Goal: Task Accomplishment & Management: Manage account settings

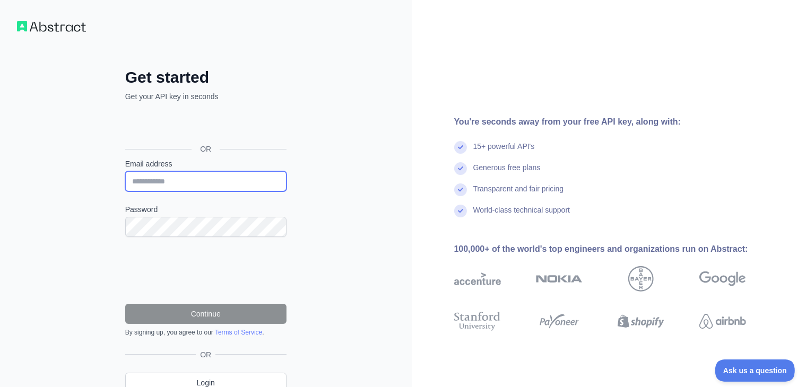
click at [215, 180] on input "Email address" at bounding box center [205, 181] width 161 height 20
click at [232, 188] on input "Email address" at bounding box center [205, 181] width 161 height 20
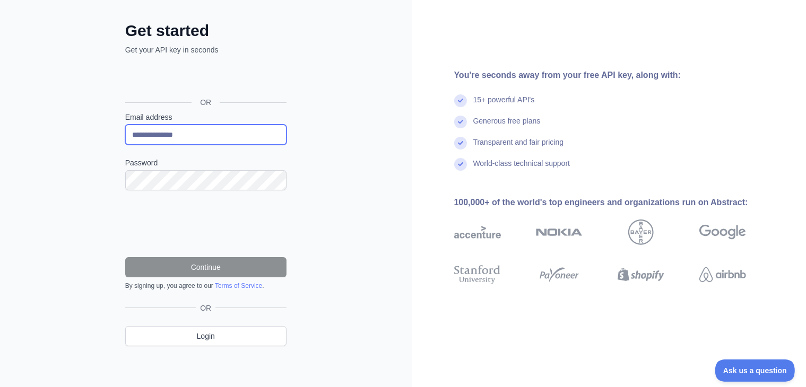
click at [180, 140] on input "**********" at bounding box center [205, 135] width 161 height 20
type input "**********"
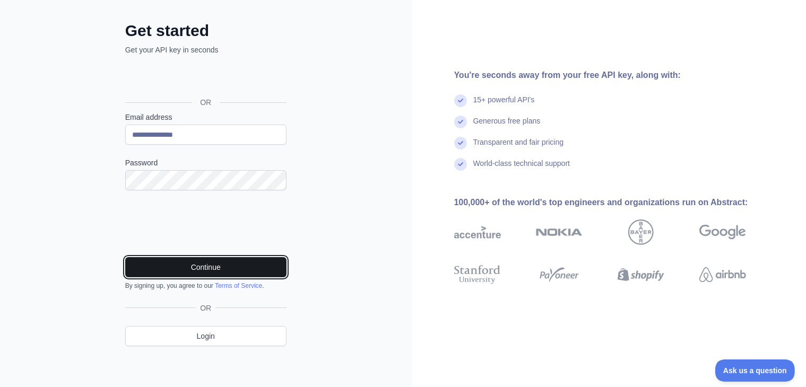
click at [255, 265] on button "Continue" at bounding box center [205, 267] width 161 height 20
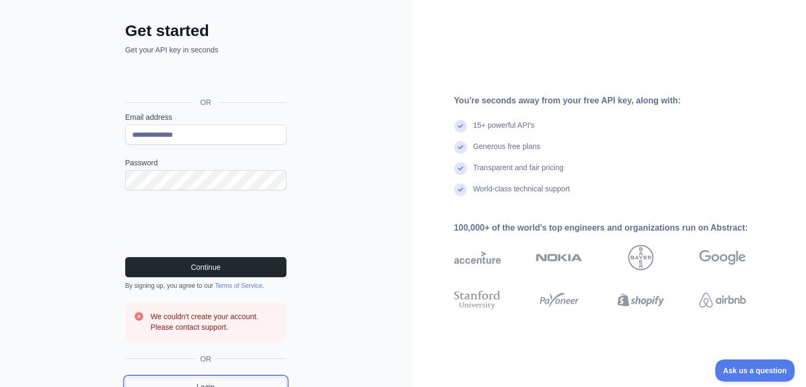
click at [225, 380] on link "Login" at bounding box center [205, 387] width 161 height 20
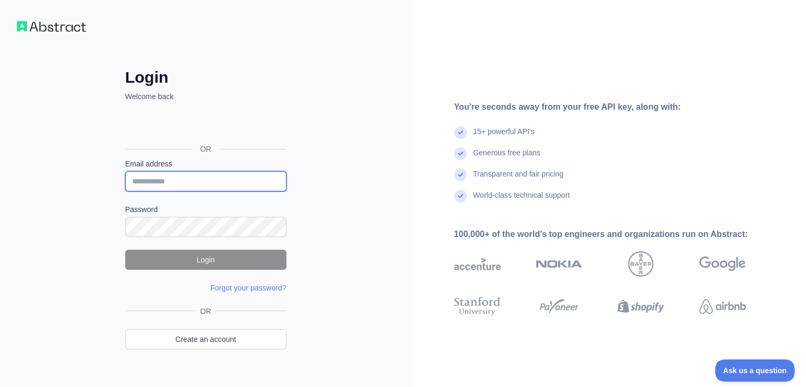
click at [232, 189] on input "Email address" at bounding box center [205, 181] width 161 height 20
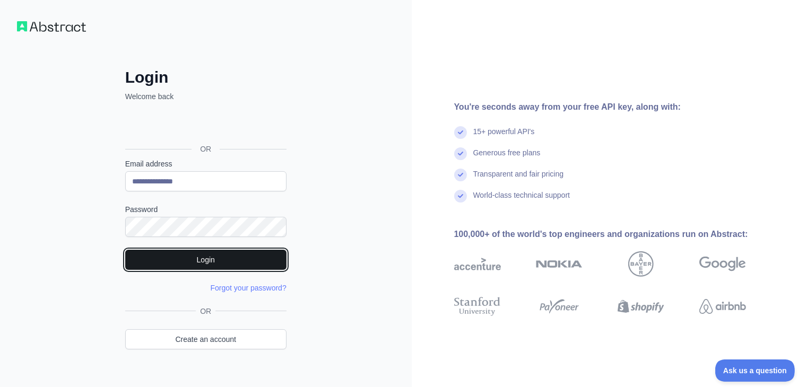
click at [221, 262] on button "Login" at bounding box center [205, 260] width 161 height 20
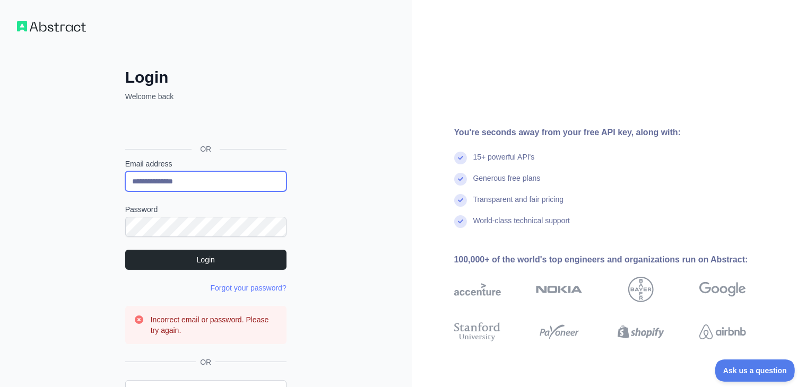
click at [217, 182] on input "**********" at bounding box center [205, 181] width 161 height 20
type input "*"
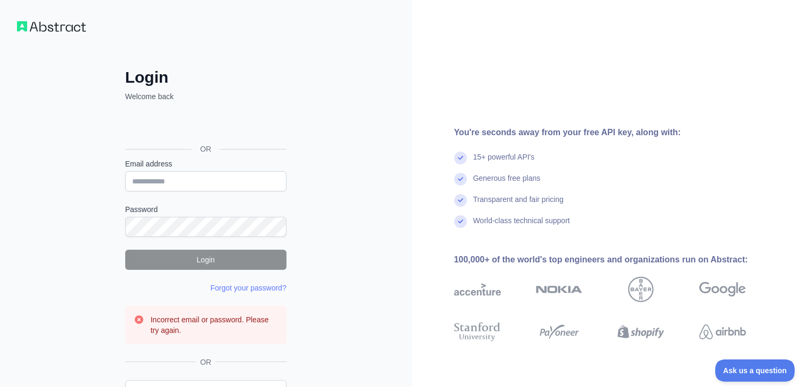
click at [199, 114] on iframe at bounding box center [205, 125] width 170 height 23
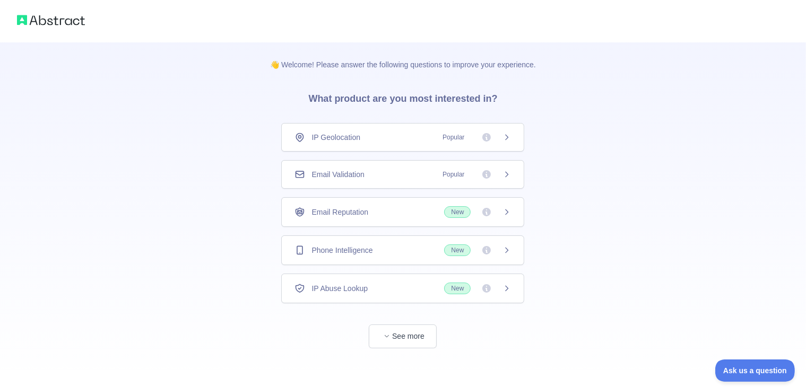
click at [388, 175] on div "Email Validation Popular" at bounding box center [402, 174] width 216 height 11
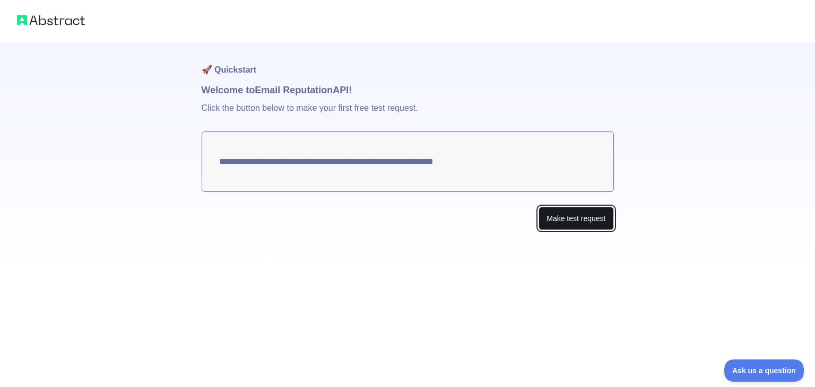
click at [559, 216] on button "Make test request" at bounding box center [575, 219] width 75 height 24
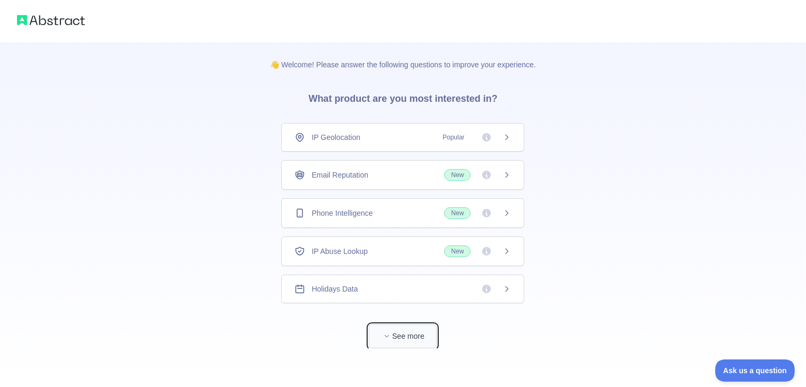
click at [393, 329] on button "See more" at bounding box center [403, 337] width 68 height 24
click at [469, 207] on span "New" at bounding box center [477, 212] width 67 height 12
click at [505, 181] on div "Email Reputation New" at bounding box center [402, 175] width 243 height 30
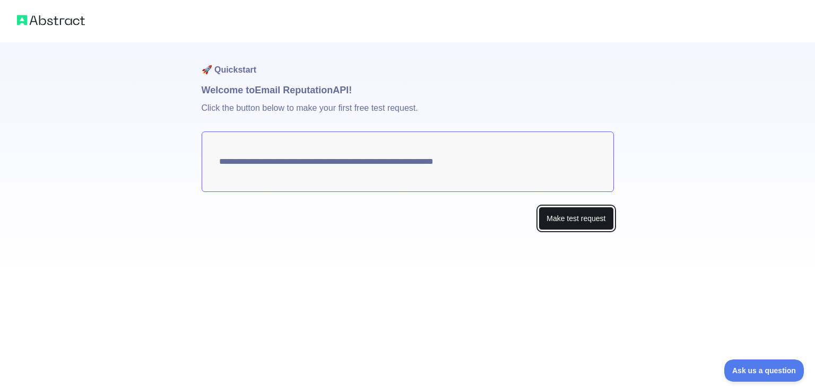
click at [563, 219] on button "Make test request" at bounding box center [575, 219] width 75 height 24
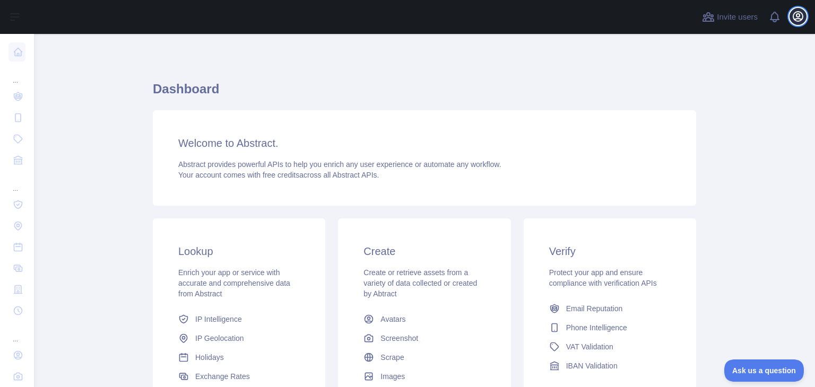
click at [800, 21] on icon "button" at bounding box center [798, 17] width 10 height 10
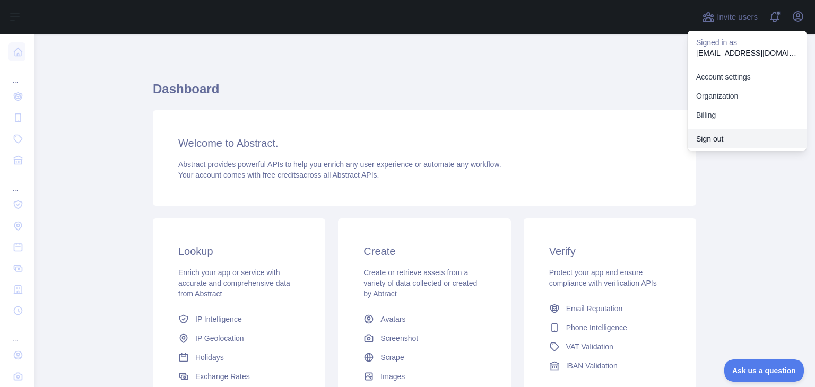
click at [728, 136] on button "Sign out" at bounding box center [747, 138] width 119 height 19
